Goal: Information Seeking & Learning: Learn about a topic

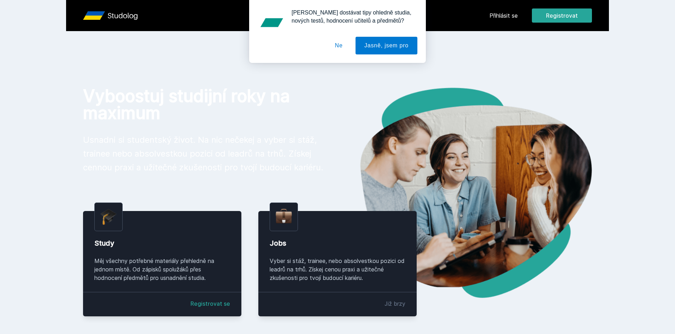
drag, startPoint x: 427, startPoint y: 78, endPoint x: 346, endPoint y: 47, distance: 87.3
click at [425, 77] on div "Přihlásit se Registrovat Vyboostuj studijní roky na maximum Usnadni si students…" at bounding box center [337, 268] width 675 height 537
click at [332, 42] on button "Ne" at bounding box center [338, 46] width 25 height 18
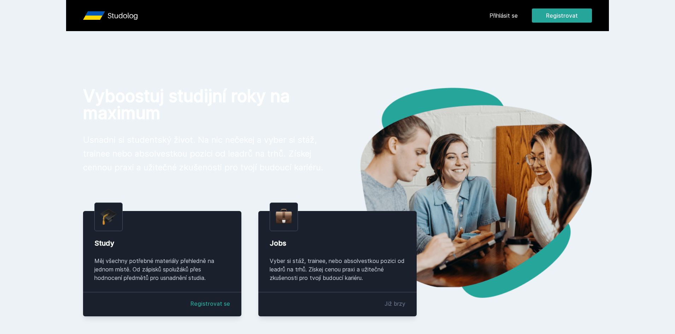
click at [499, 16] on link "Přihlásit se" at bounding box center [504, 15] width 28 height 8
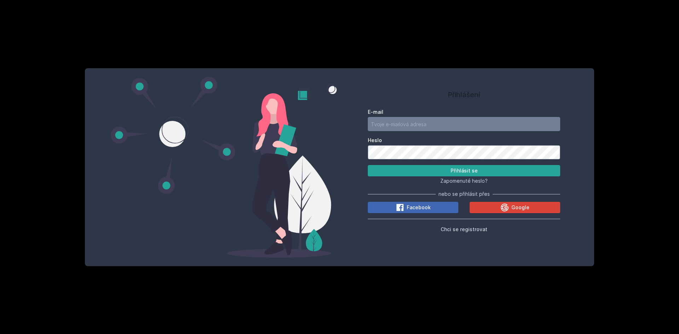
click at [435, 119] on input "E-mail" at bounding box center [464, 124] width 192 height 14
type input "[EMAIL_ADDRESS][DOMAIN_NAME]"
click at [368, 165] on button "Přihlásit se" at bounding box center [464, 170] width 192 height 11
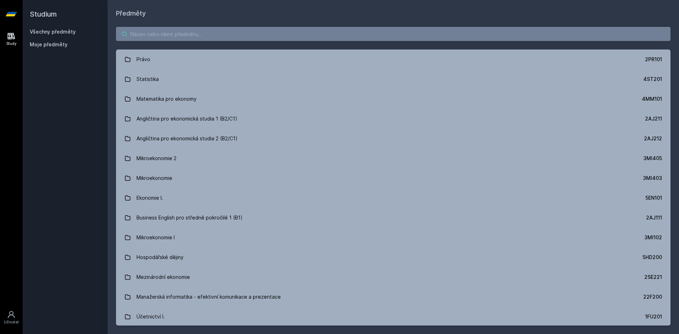
click at [253, 38] on input "search" at bounding box center [393, 34] width 554 height 14
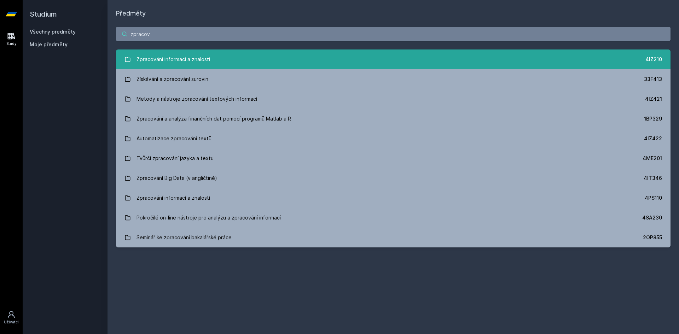
type input "zpracov"
click at [218, 54] on link "Zpracování informací a znalostí 4IZ210" at bounding box center [393, 59] width 554 height 20
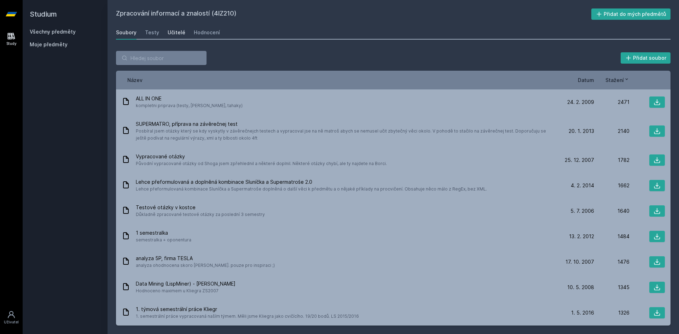
click at [170, 35] on div "Učitelé" at bounding box center [177, 32] width 18 height 7
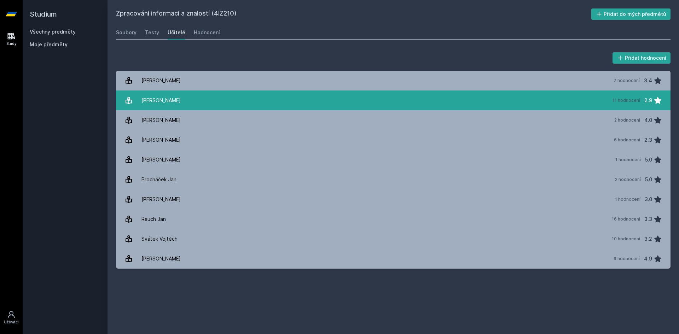
click at [182, 101] on link "[PERSON_NAME] 11 hodnocení 2.9" at bounding box center [393, 101] width 554 height 20
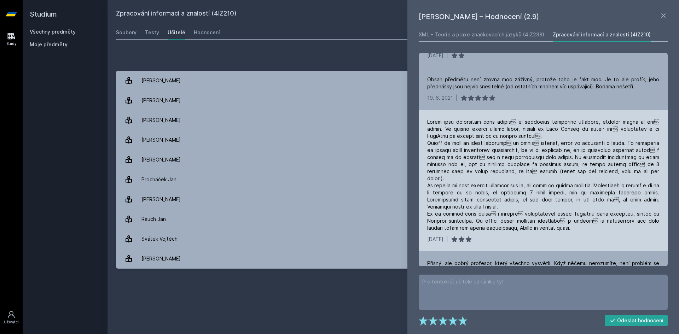
scroll to position [247, 0]
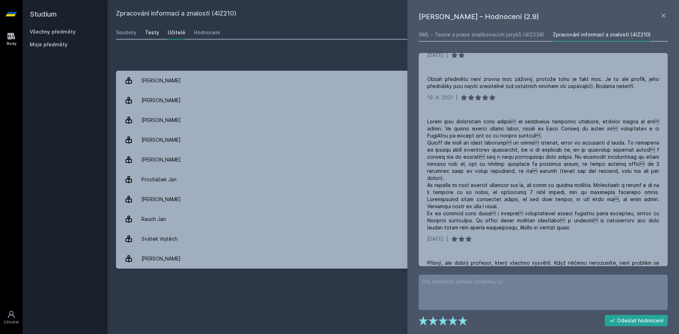
click at [154, 34] on div "Testy" at bounding box center [152, 32] width 14 height 7
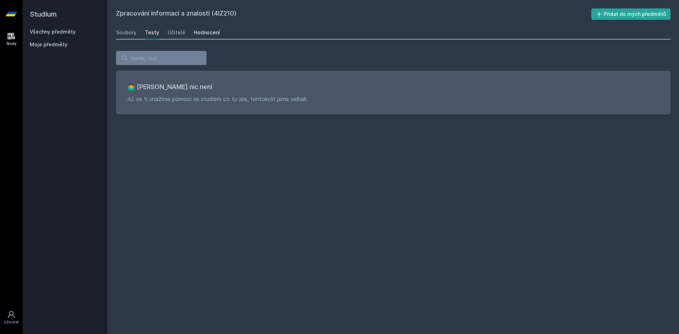
click at [198, 34] on div "Hodnocení" at bounding box center [207, 32] width 26 height 7
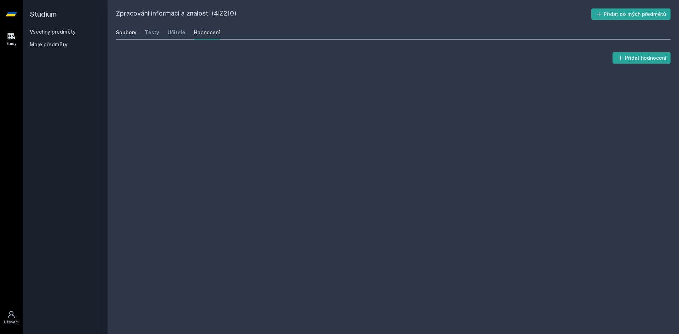
click at [127, 35] on div "Soubory" at bounding box center [126, 32] width 21 height 7
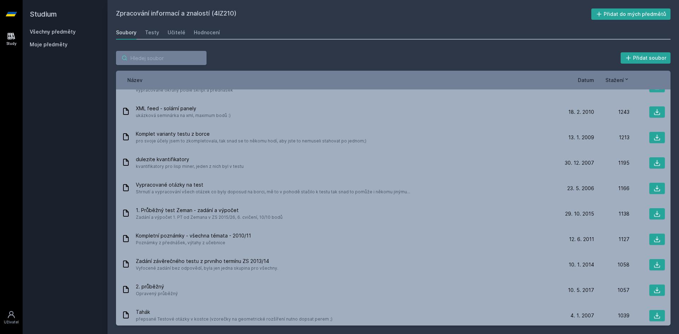
scroll to position [247, 0]
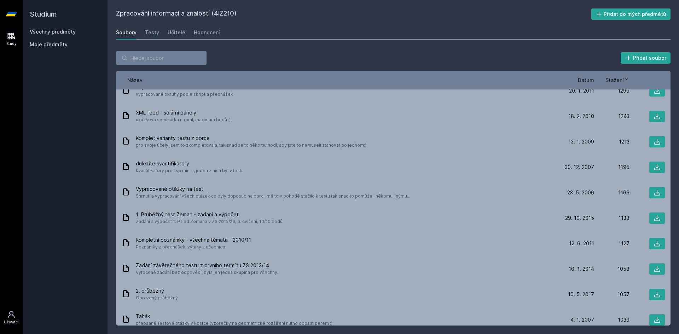
click at [174, 39] on div "Soubory Testy Učitelé Hodnocení" at bounding box center [393, 32] width 554 height 14
click at [174, 35] on div "Učitelé" at bounding box center [177, 32] width 18 height 7
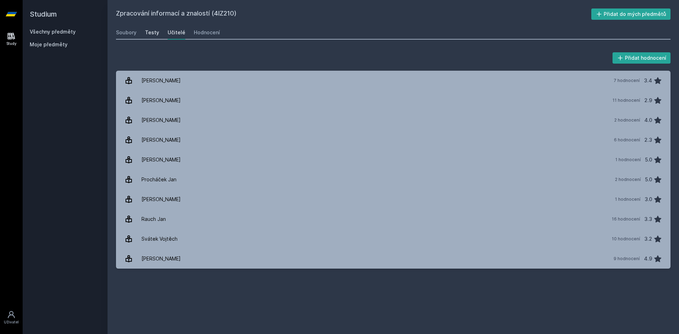
click at [148, 34] on div "Testy" at bounding box center [152, 32] width 14 height 7
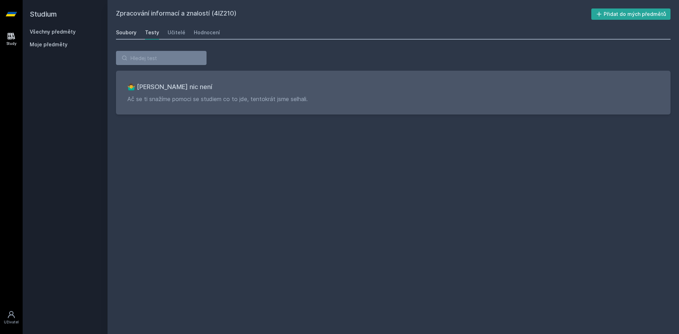
click at [125, 31] on div "Soubory" at bounding box center [126, 32] width 21 height 7
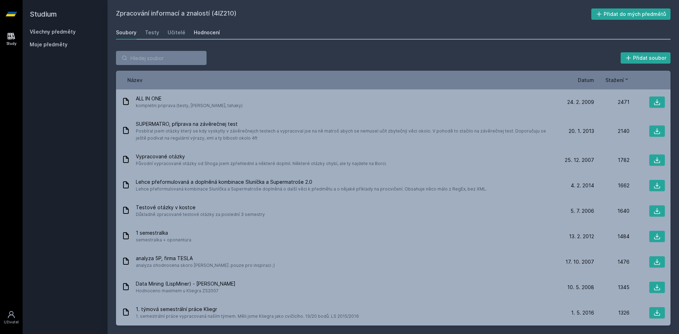
click at [208, 33] on div "Hodnocení" at bounding box center [207, 32] width 26 height 7
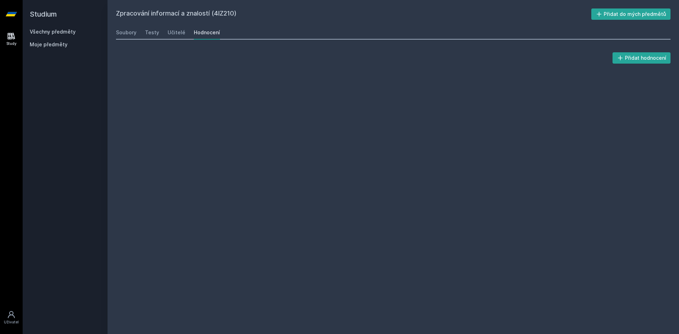
click at [184, 35] on div "Soubory Testy Učitelé Hodnocení" at bounding box center [393, 32] width 554 height 14
click at [177, 33] on div "Učitelé" at bounding box center [177, 32] width 18 height 7
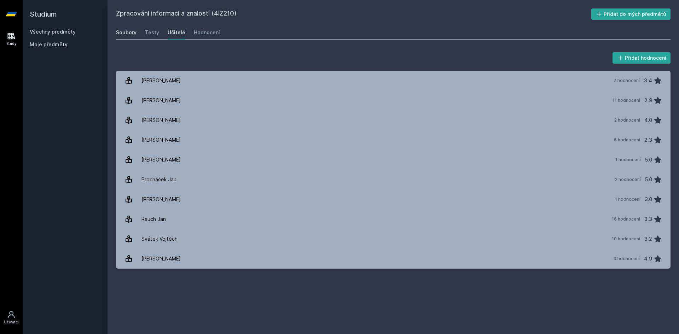
click at [118, 35] on div "Soubory" at bounding box center [126, 32] width 21 height 7
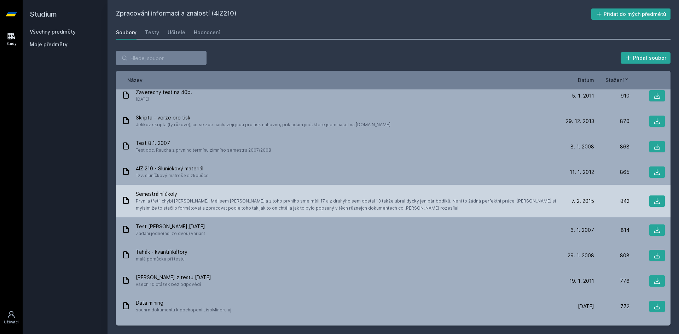
scroll to position [599, 0]
click at [199, 203] on span "První a třetí, chybí [PERSON_NAME]. Měl sem [PERSON_NAME] a z toho prvního sme …" at bounding box center [346, 204] width 420 height 14
click at [299, 195] on span "Semestrální úkoly" at bounding box center [346, 193] width 420 height 7
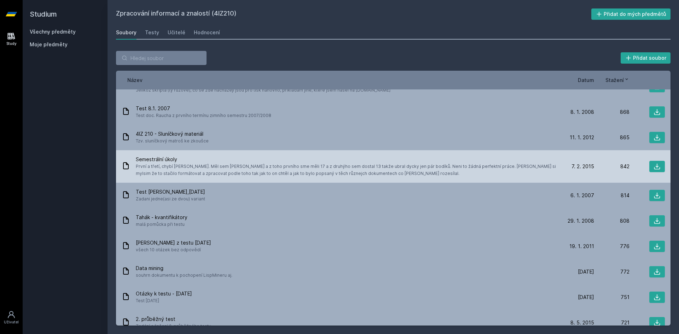
scroll to position [635, 0]
